Goal: Check status: Check status

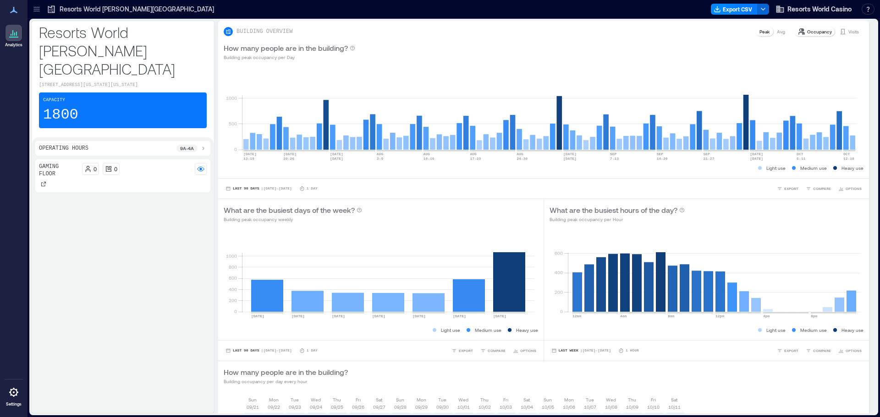
click at [118, 14] on div "Resorts World [PERSON_NAME][GEOGRAPHIC_DATA]" at bounding box center [130, 9] width 173 height 15
click at [118, 10] on p "Resorts World [PERSON_NAME][GEOGRAPHIC_DATA]" at bounding box center [137, 9] width 154 height 9
click at [848, 31] on p "Visits" at bounding box center [853, 31] width 11 height 7
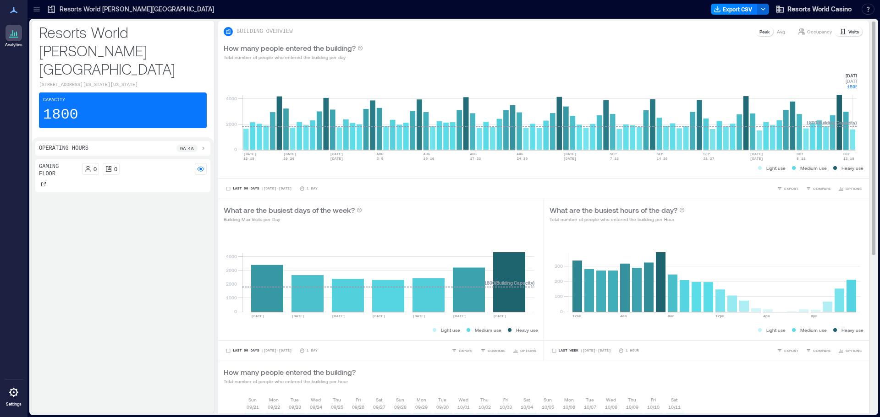
click at [855, 138] on rect at bounding box center [549, 111] width 614 height 78
drag, startPoint x: 853, startPoint y: 77, endPoint x: 863, endPoint y: 91, distance: 17.8
click at [863, 91] on div "BUILDING OVERVIEW Peak Avg Occupancy Visits How many people entered the buildin…" at bounding box center [547, 351] width 658 height 661
copy g "[DATE] [DATE] 1595"
